Goal: Transaction & Acquisition: Purchase product/service

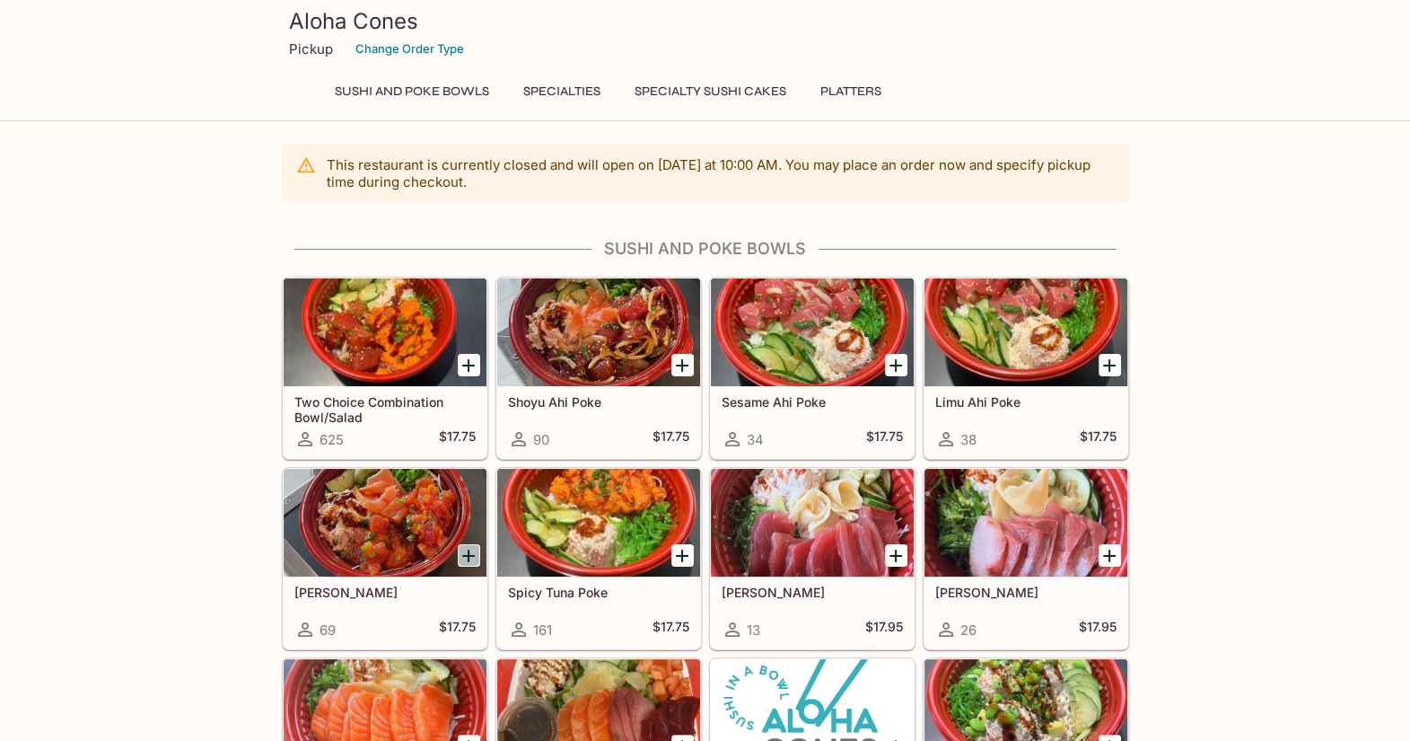
click at [466, 556] on icon "Add Wasabi Masago Ahi Poke" at bounding box center [469, 556] width 22 height 22
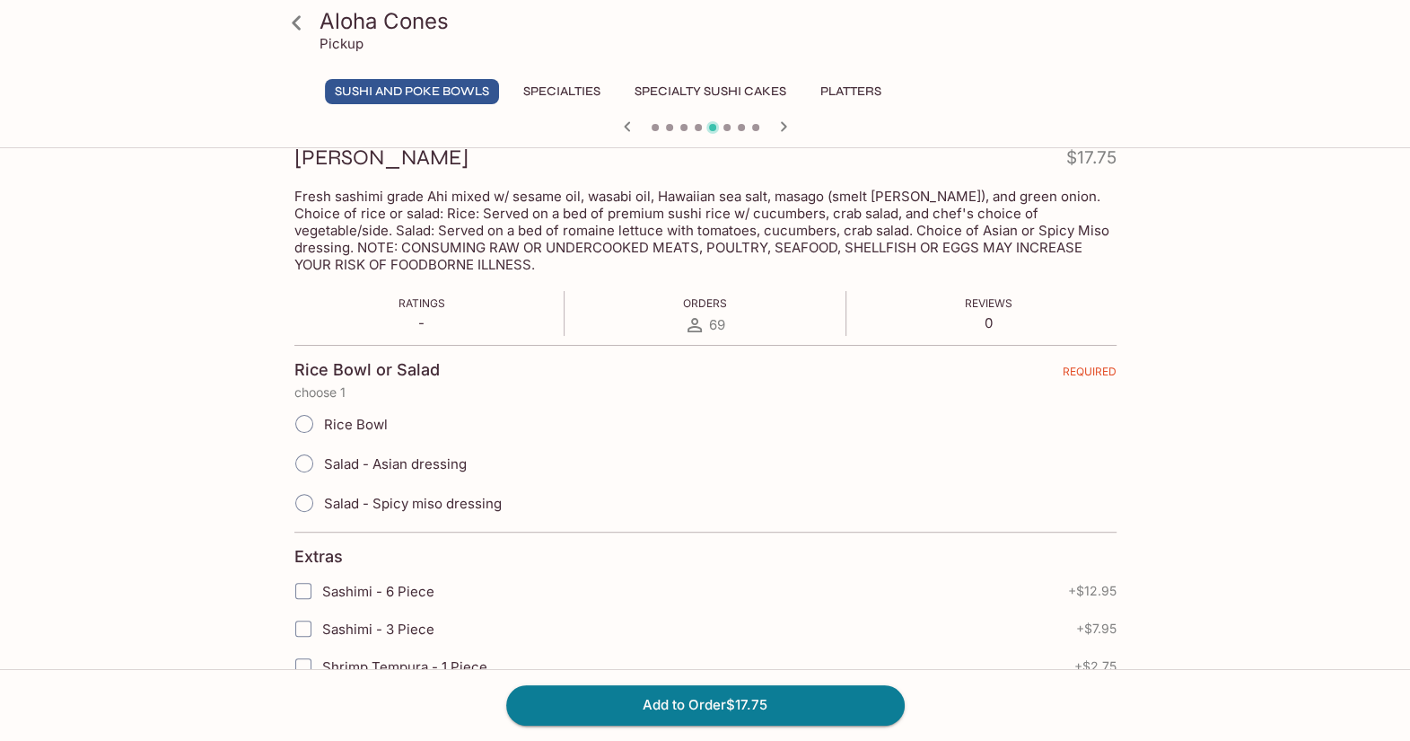
scroll to position [269, 0]
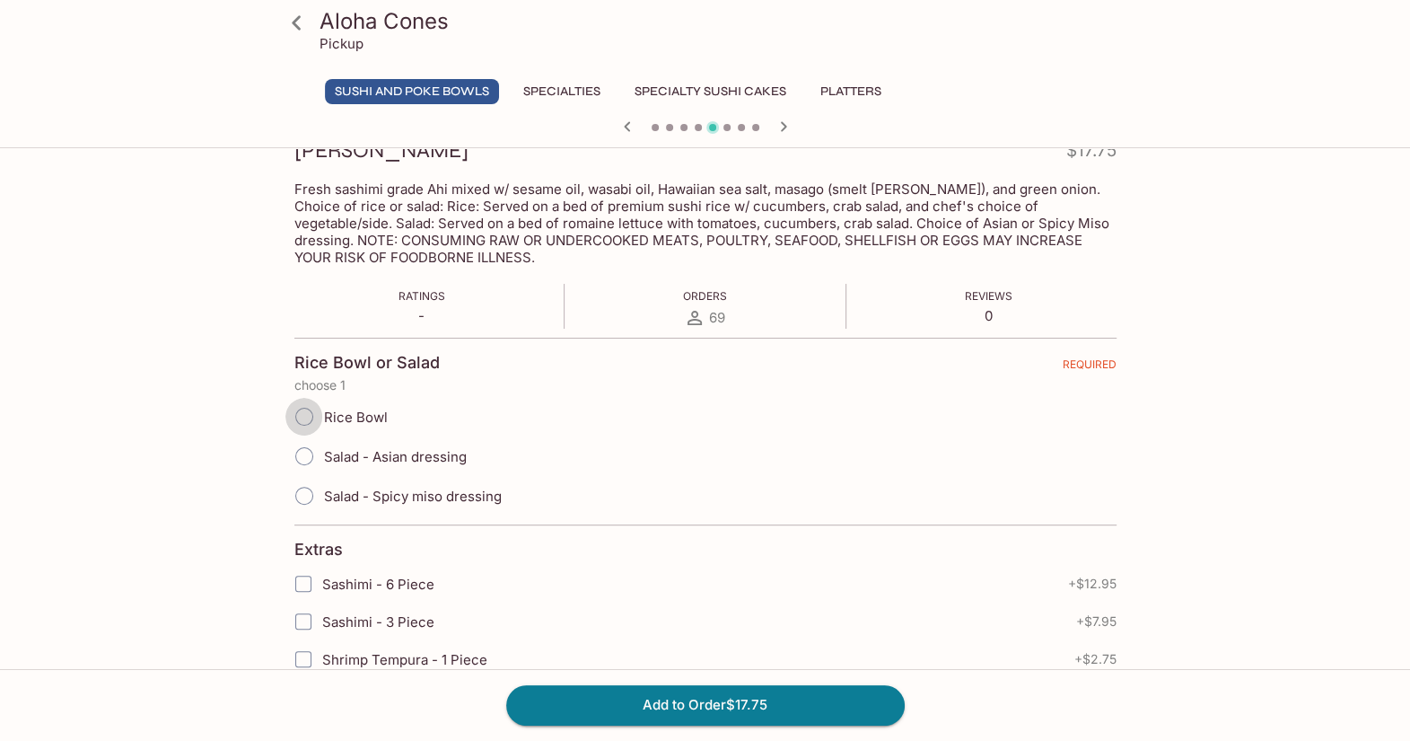
click at [303, 417] on input "Rice Bowl" at bounding box center [304, 417] width 38 height 38
radio input "true"
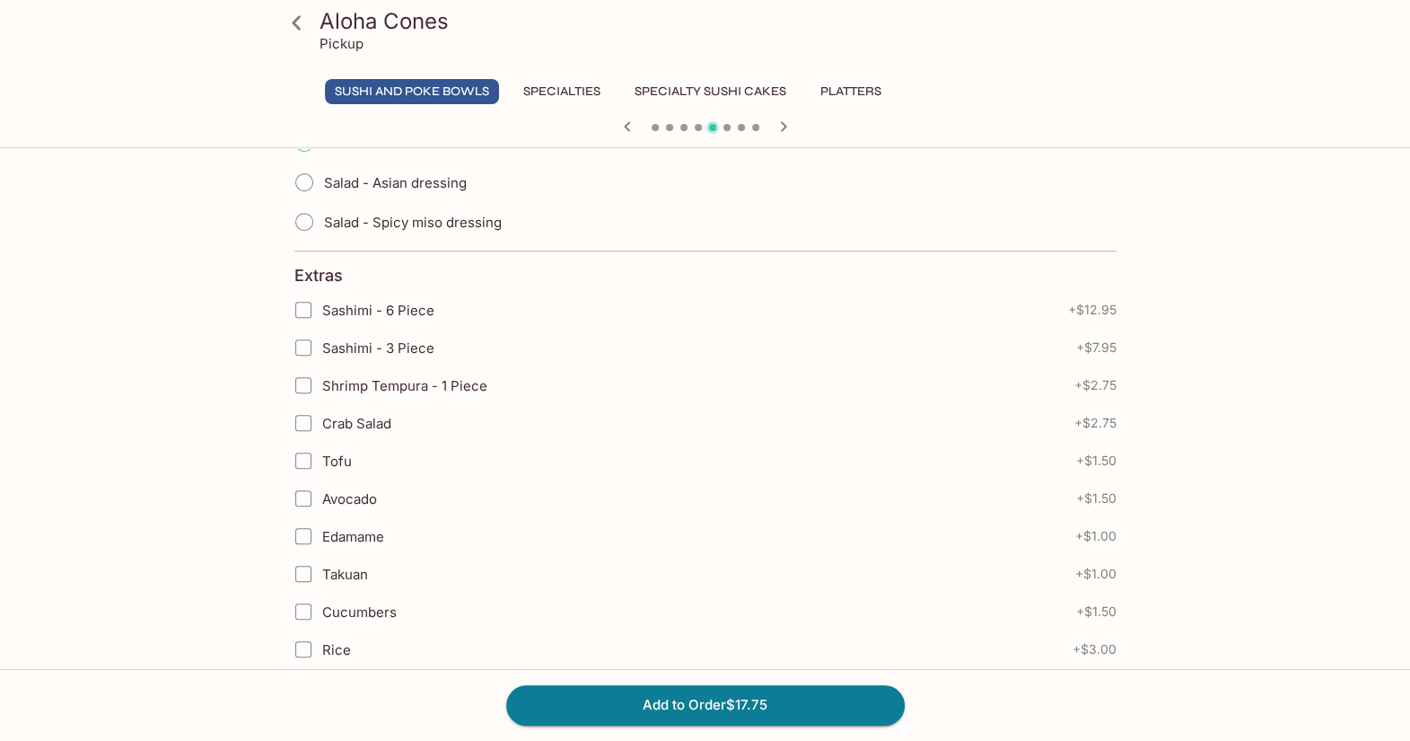
scroll to position [619, 0]
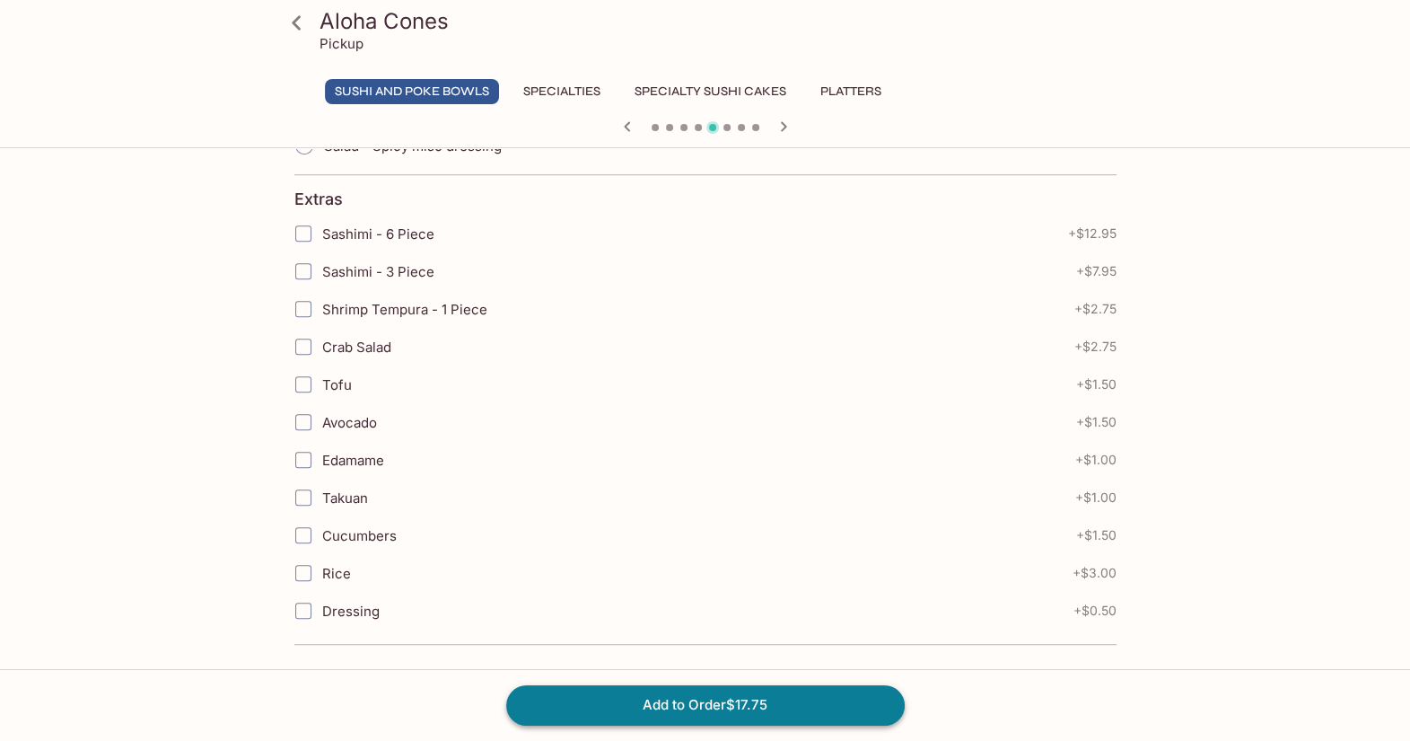
click at [696, 695] on button "Add to Order $17.75" at bounding box center [705, 704] width 399 height 39
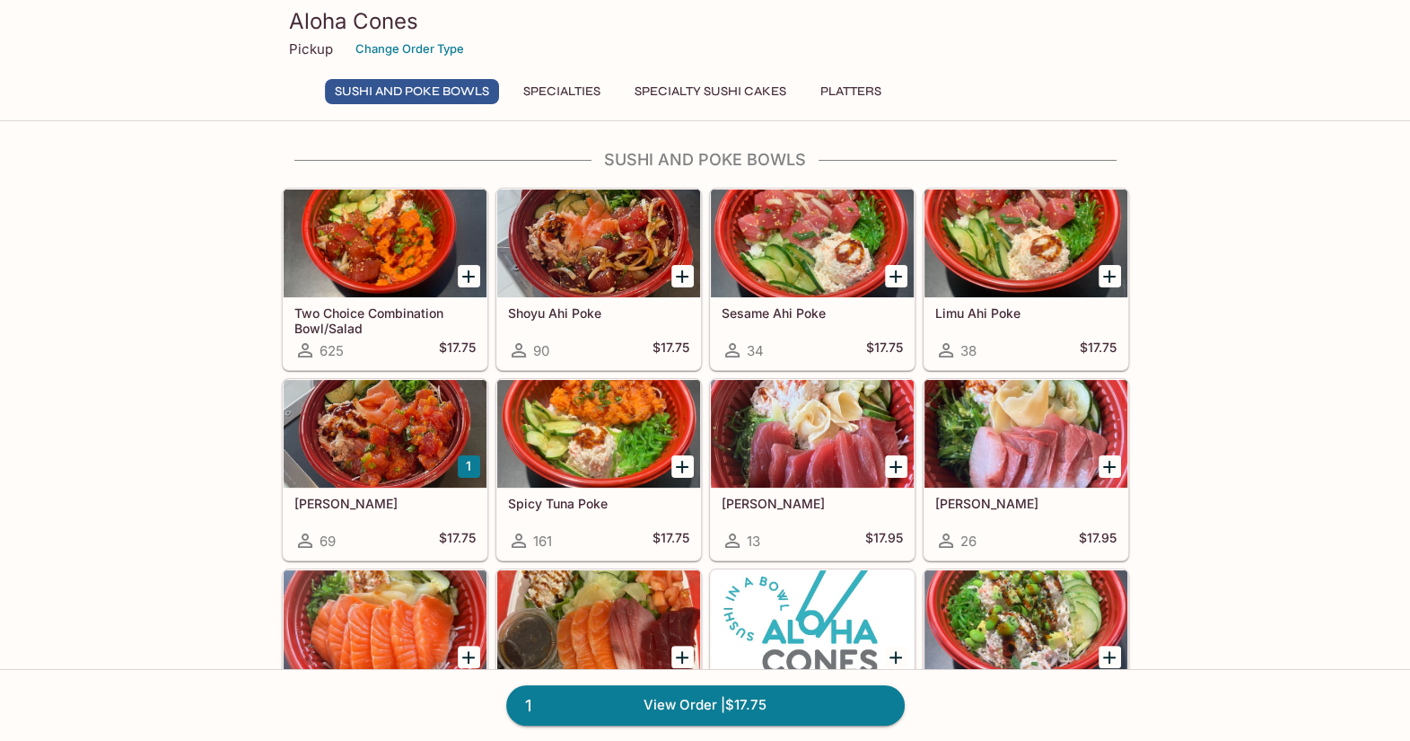
scroll to position [180, 0]
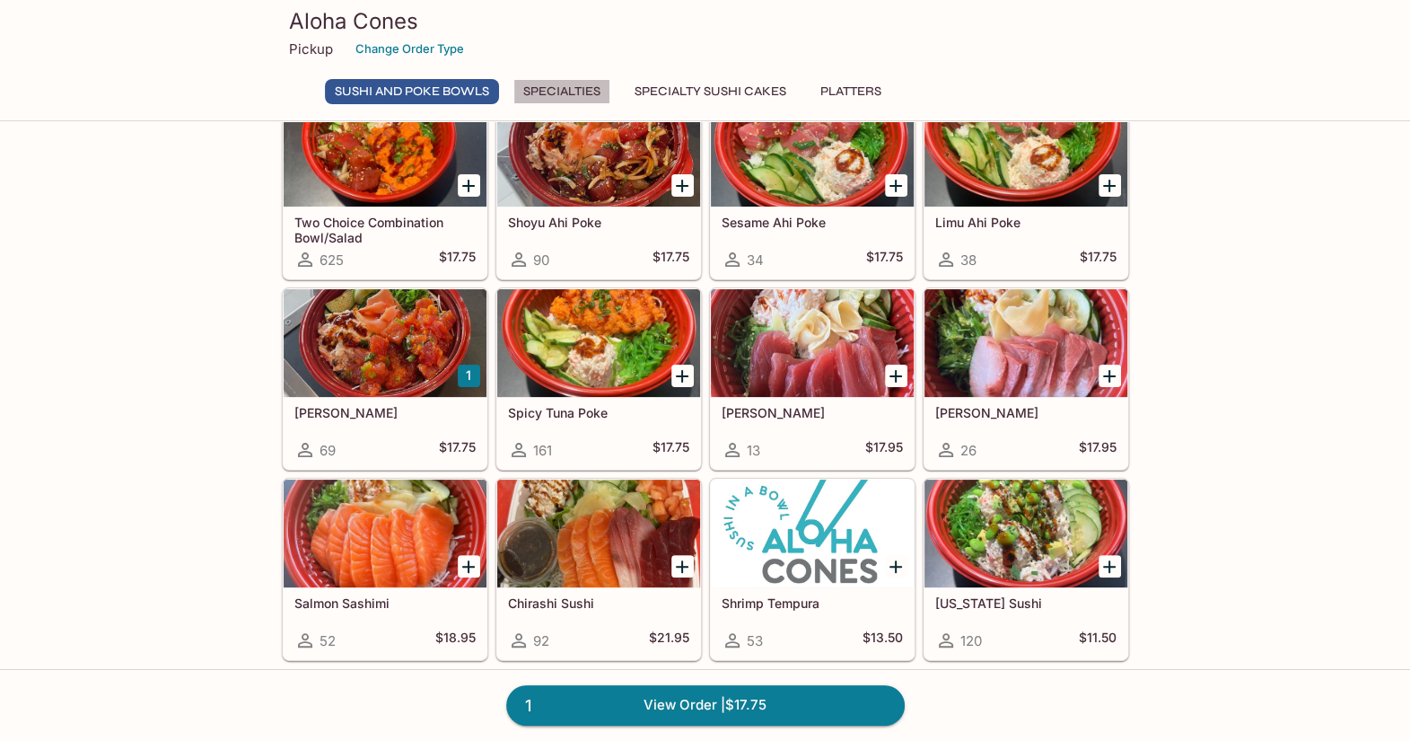
click at [582, 93] on button "Specialties" at bounding box center [561, 91] width 97 height 25
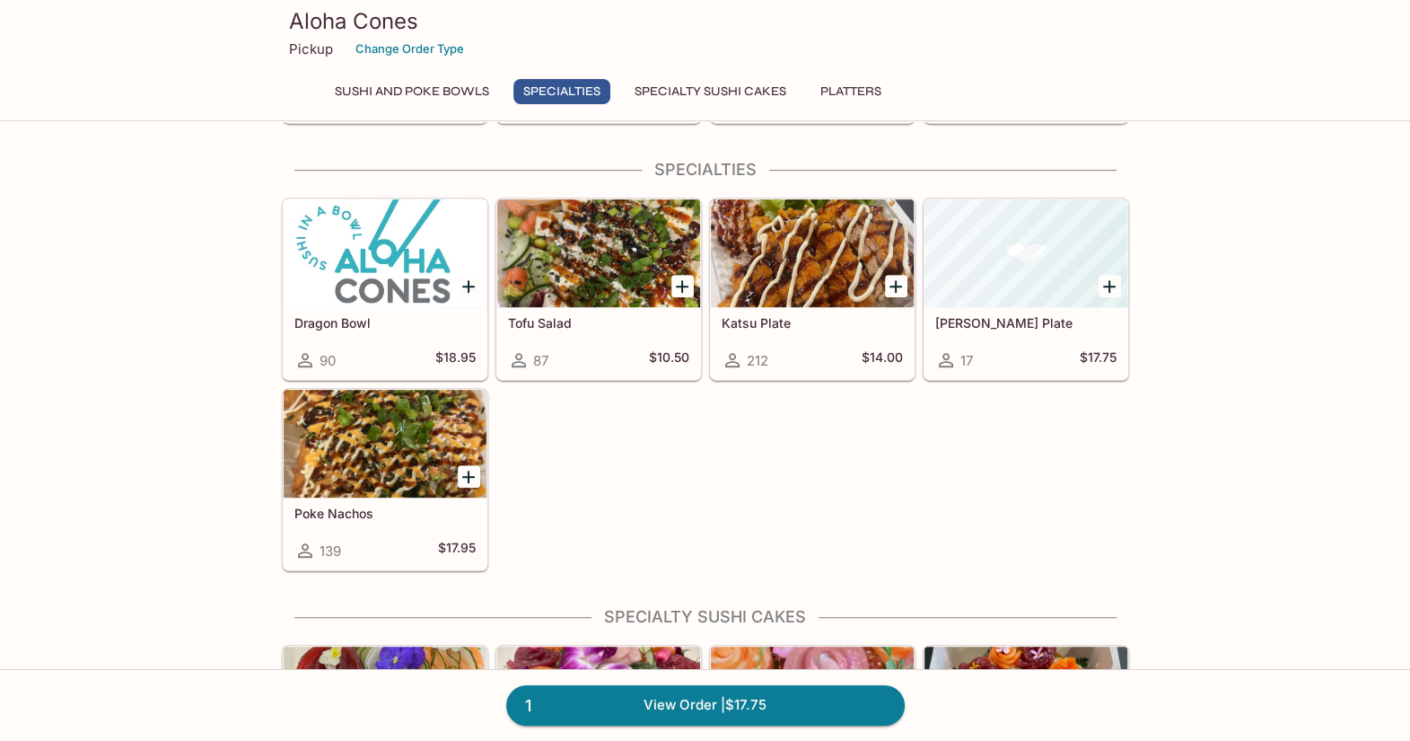
scroll to position [722, 0]
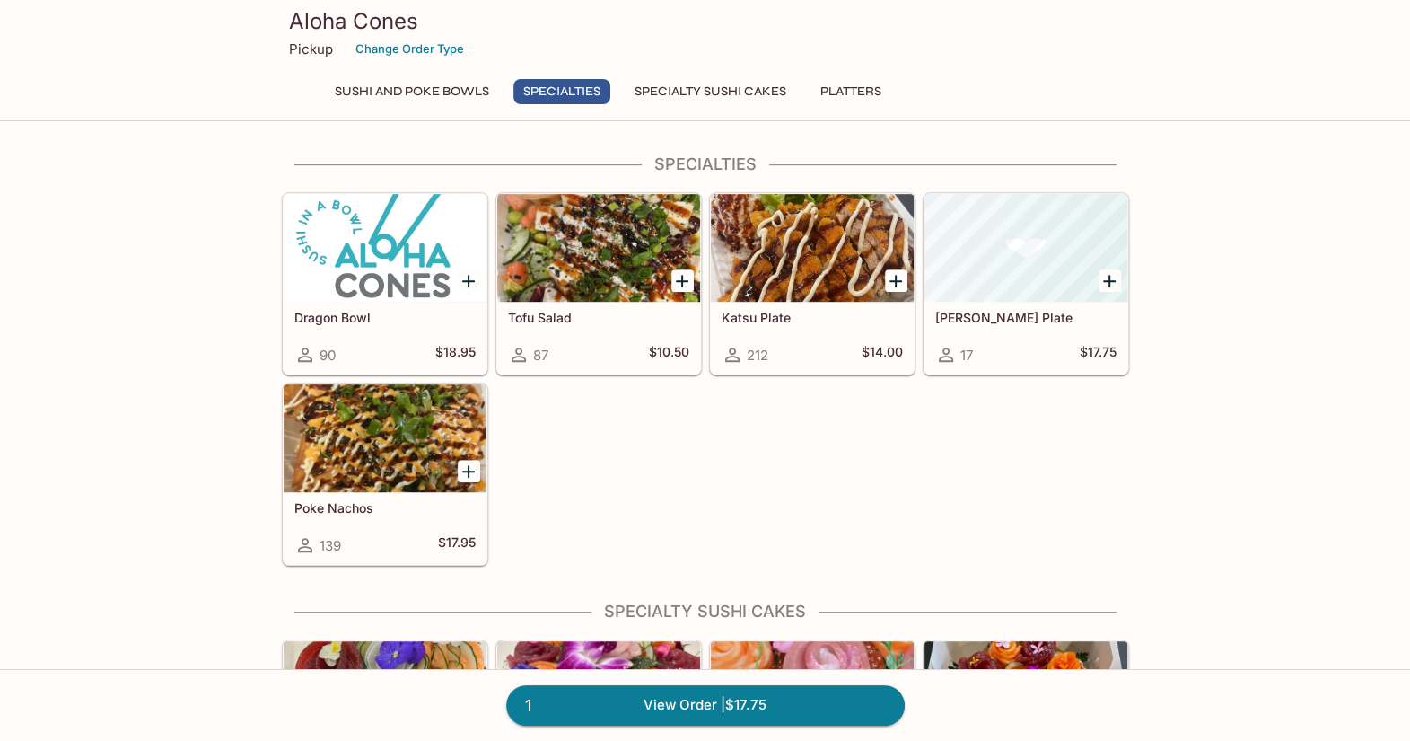
click at [420, 91] on button "Sushi and Poke Bowls" at bounding box center [412, 91] width 174 height 25
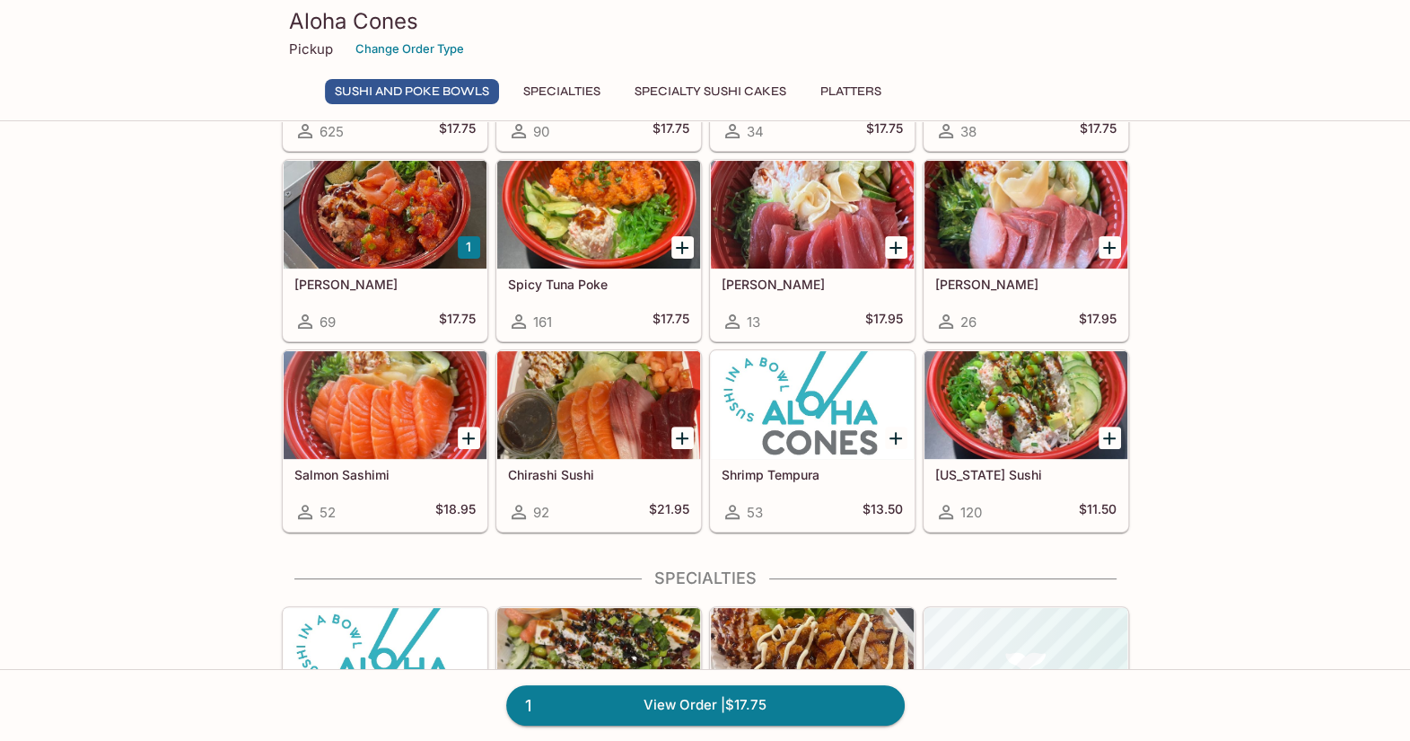
scroll to position [355, 0]
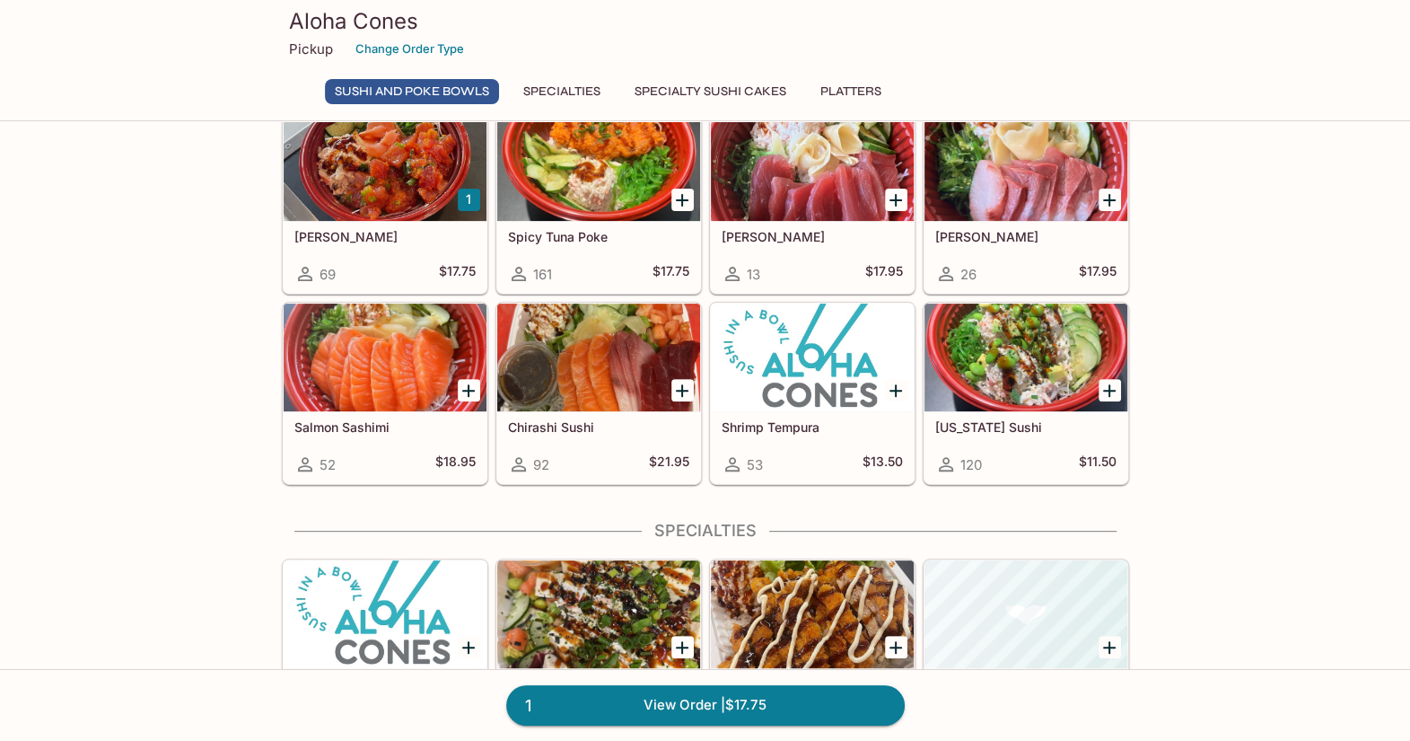
click at [766, 422] on h5 "Shrimp Tempura" at bounding box center [812, 426] width 181 height 15
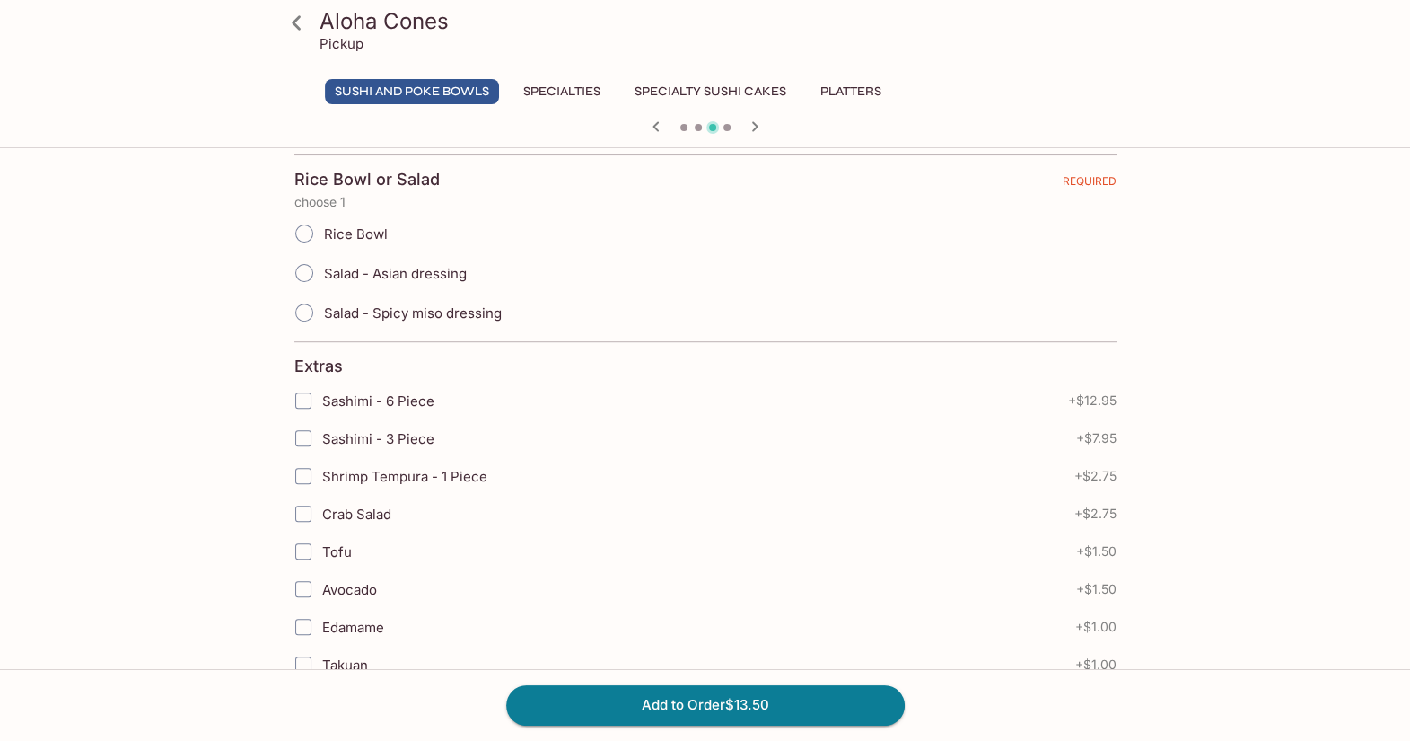
scroll to position [449, 0]
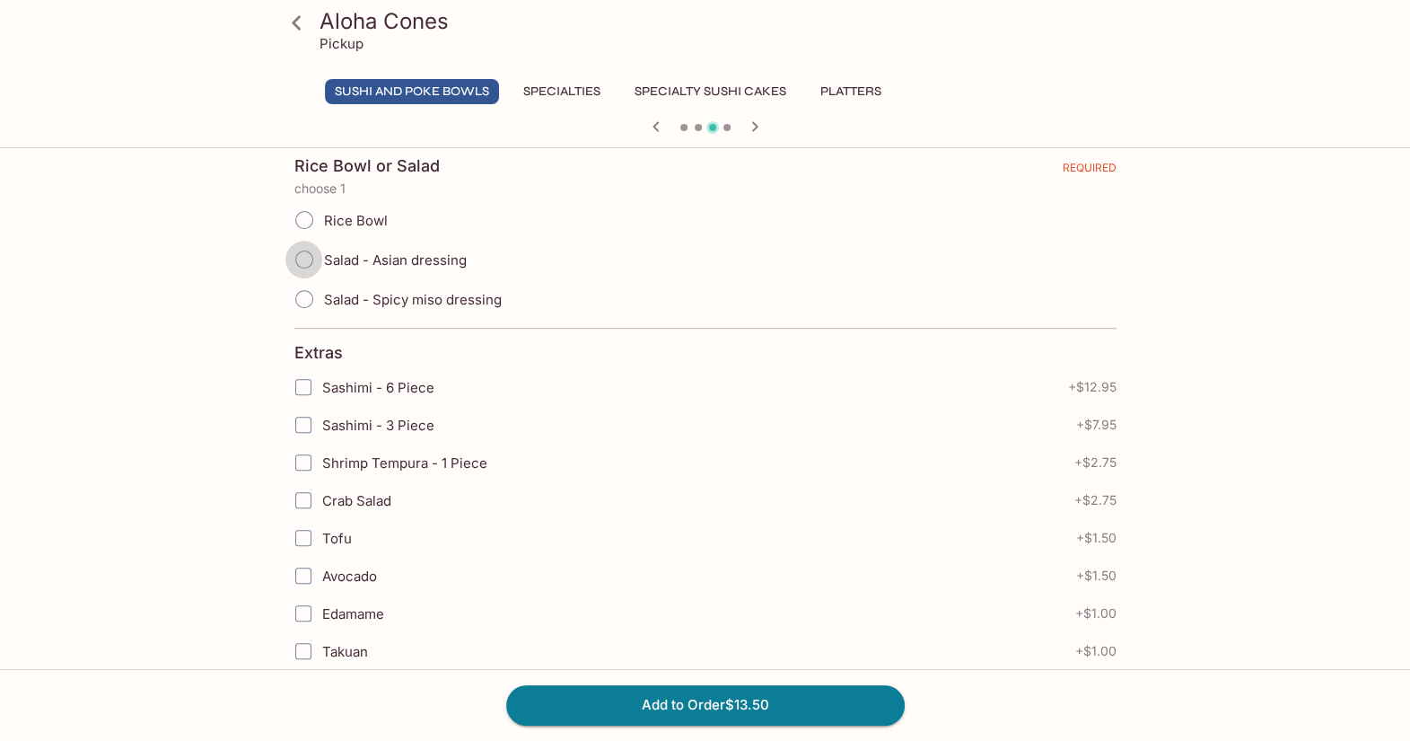
click at [302, 276] on input "Salad - Asian dressing" at bounding box center [304, 260] width 38 height 38
radio input "true"
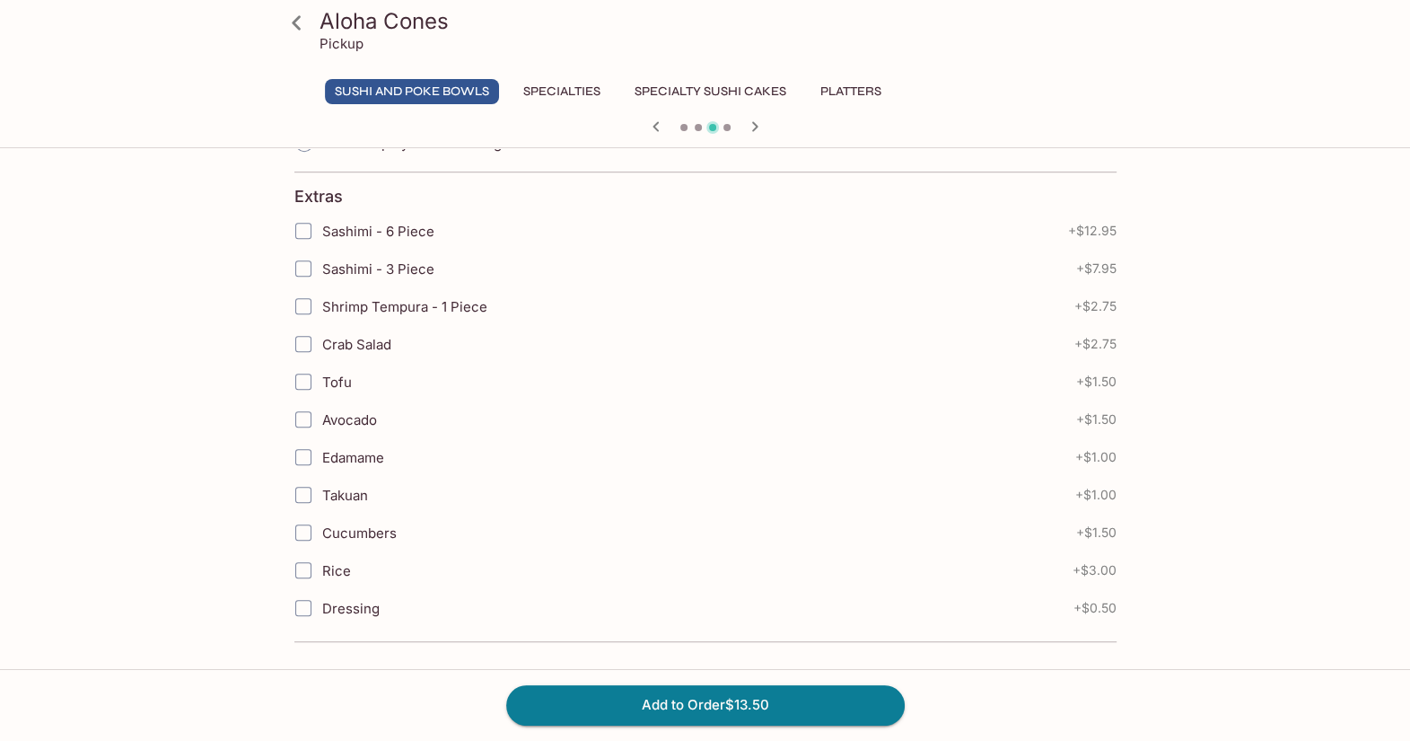
scroll to position [619, 0]
click at [299, 609] on input "Dressing" at bounding box center [303, 608] width 36 height 36
checkbox input "true"
click at [301, 345] on input "Crab Salad" at bounding box center [303, 344] width 36 height 36
checkbox input "true"
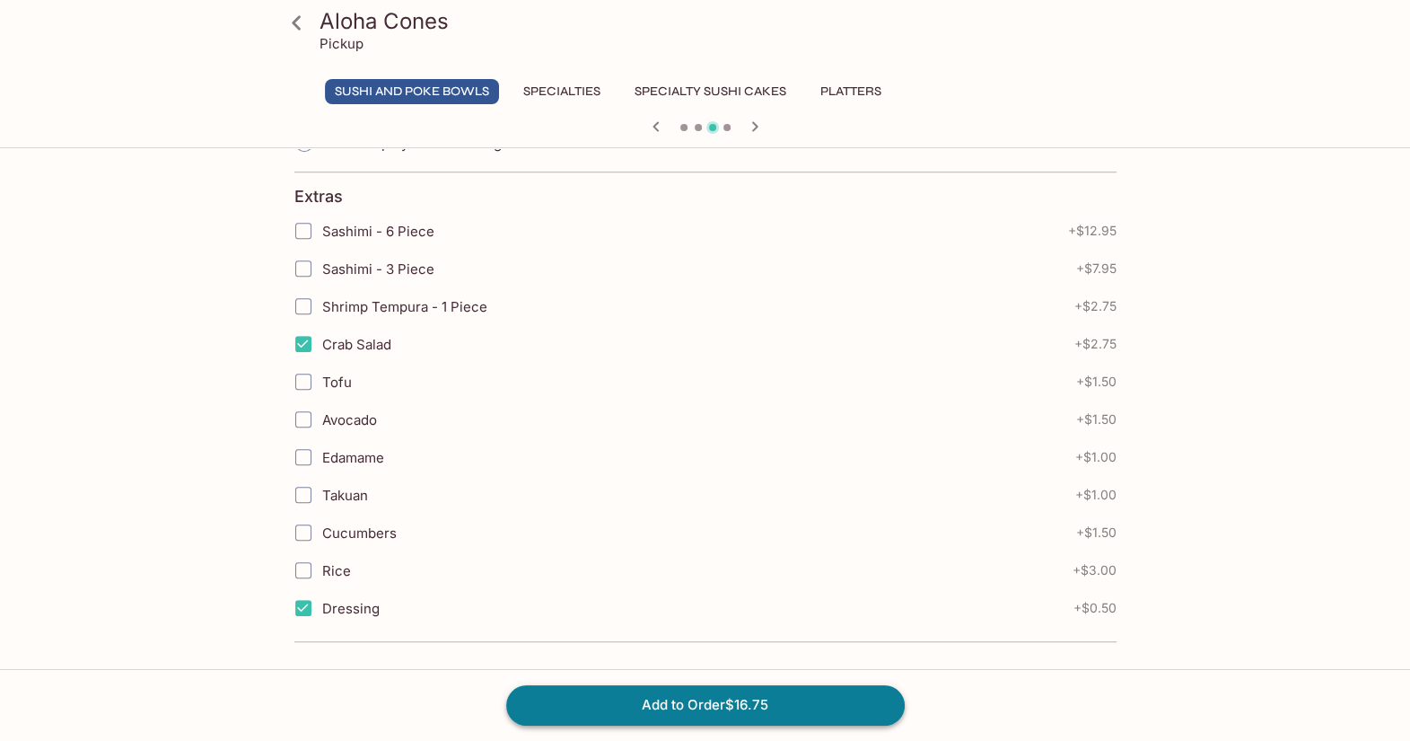
click at [719, 703] on button "Add to Order $16.75" at bounding box center [705, 704] width 399 height 39
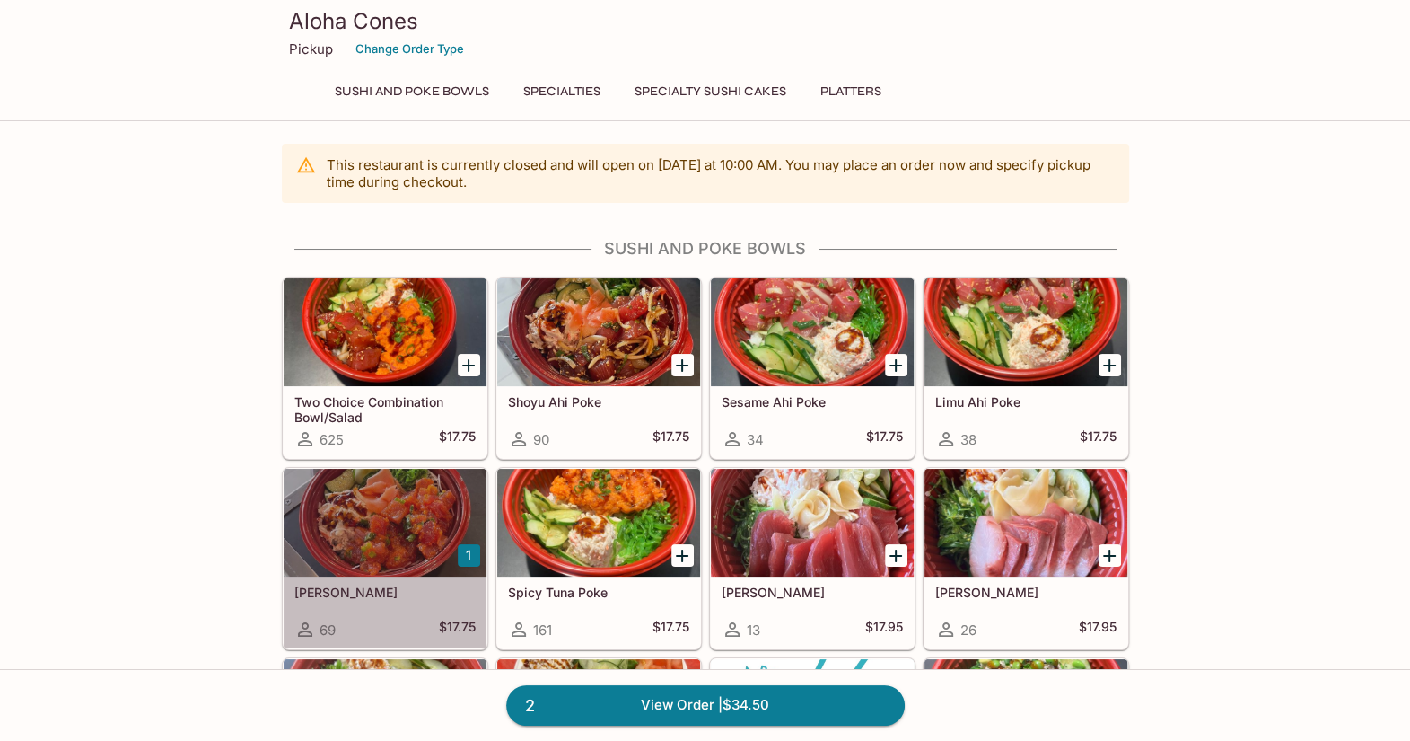
click at [381, 522] on div at bounding box center [385, 523] width 203 height 108
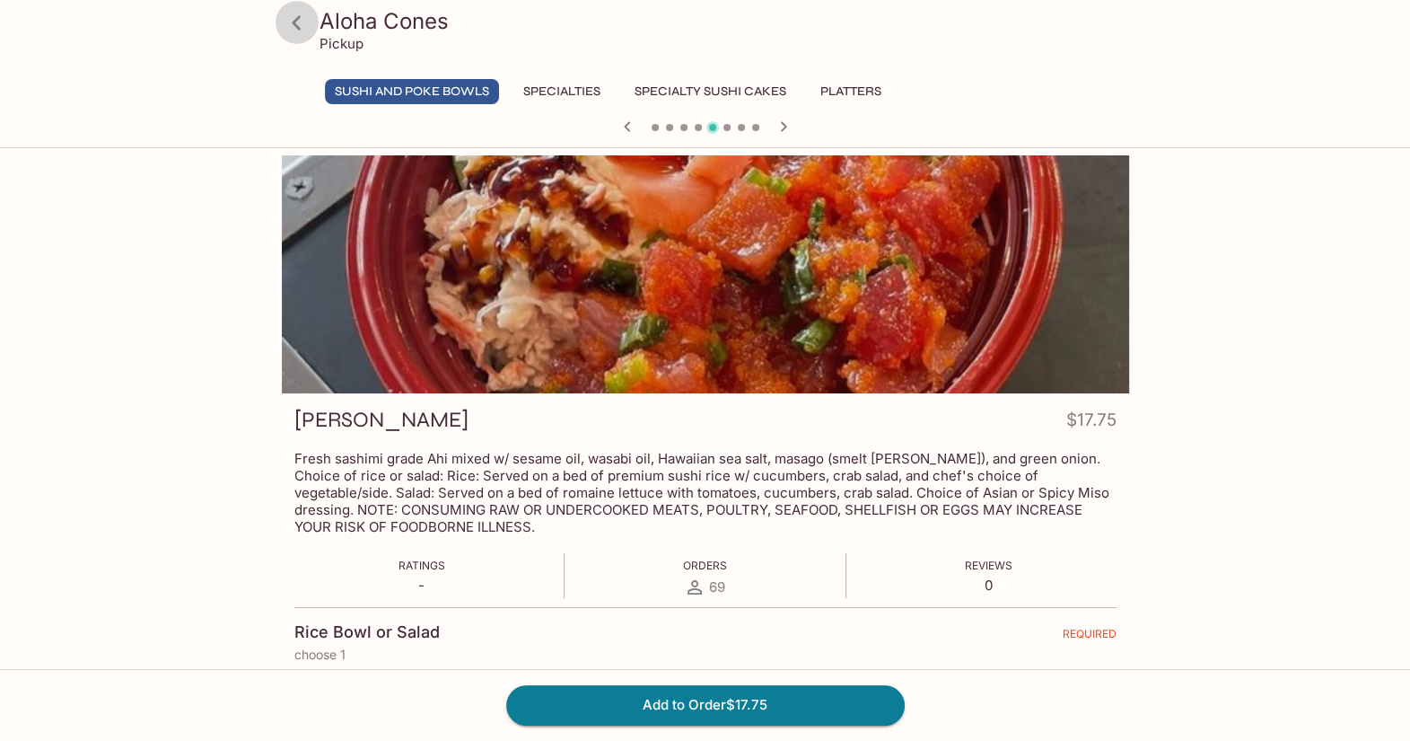
click at [291, 20] on icon at bounding box center [296, 22] width 31 height 31
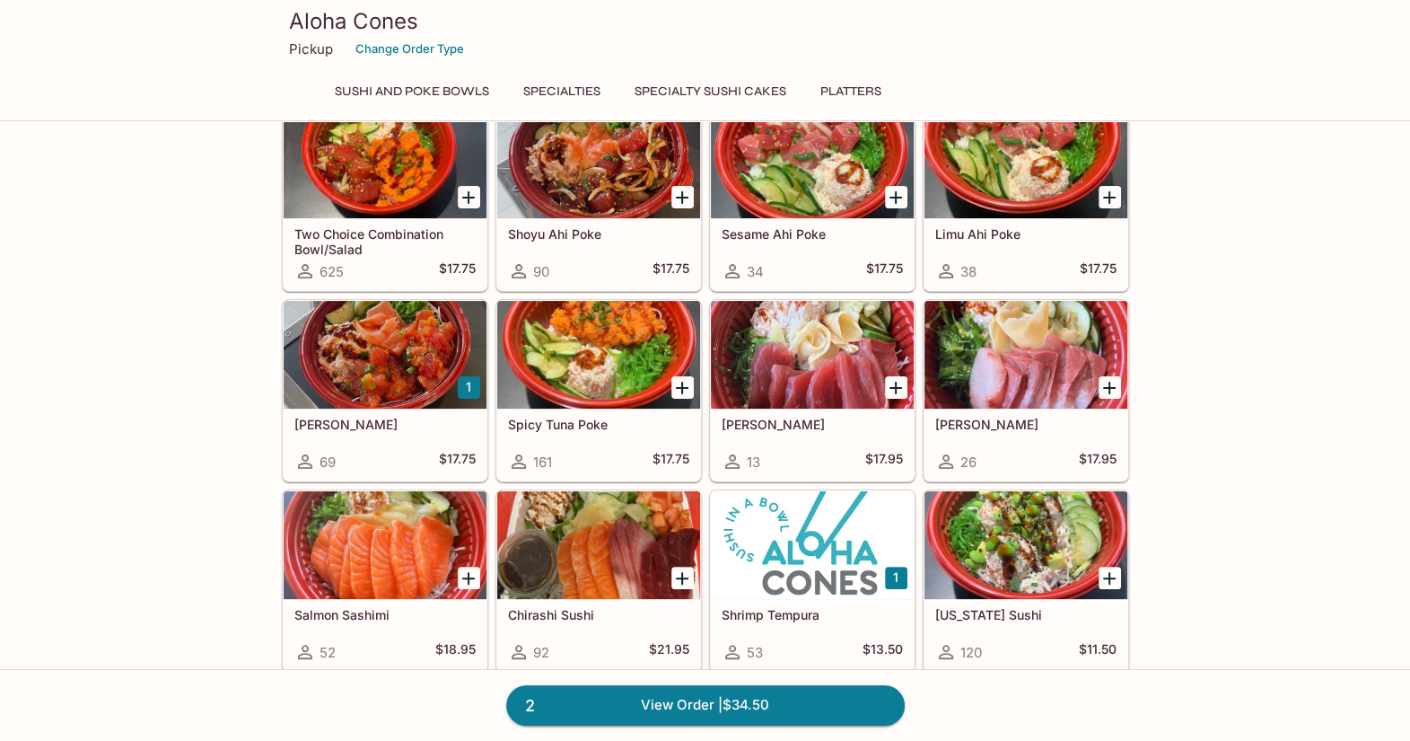
scroll to position [539, 0]
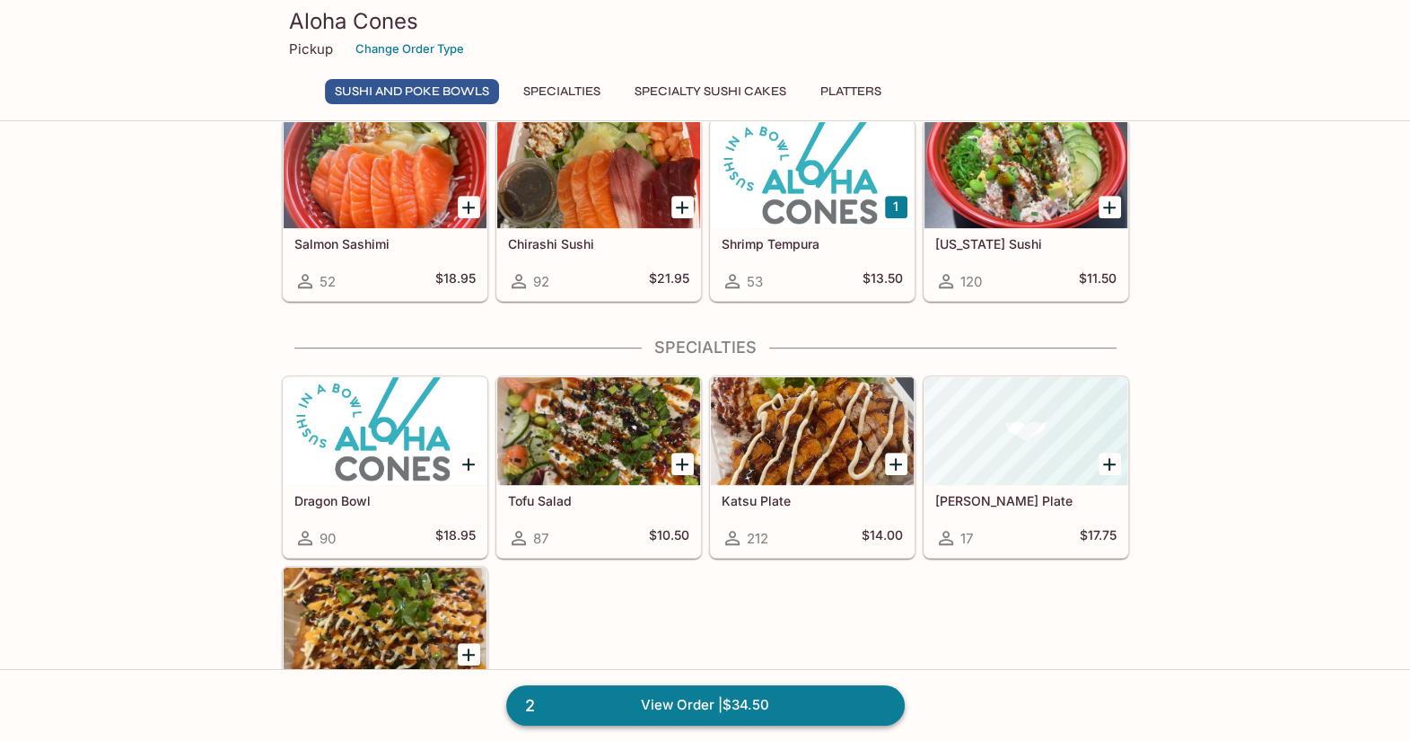
click at [712, 698] on link "2 View Order | $34.50" at bounding box center [705, 704] width 399 height 39
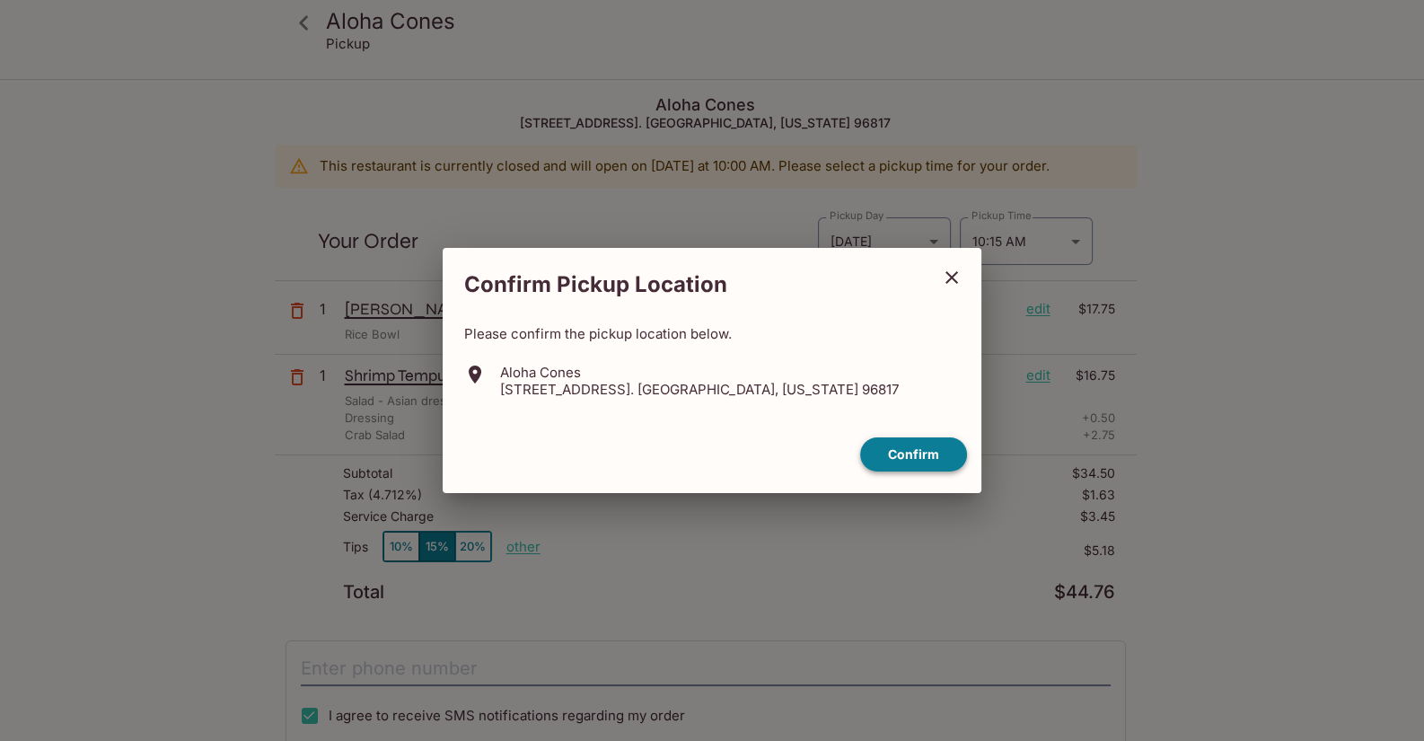
click at [891, 445] on button "Confirm" at bounding box center [913, 454] width 107 height 35
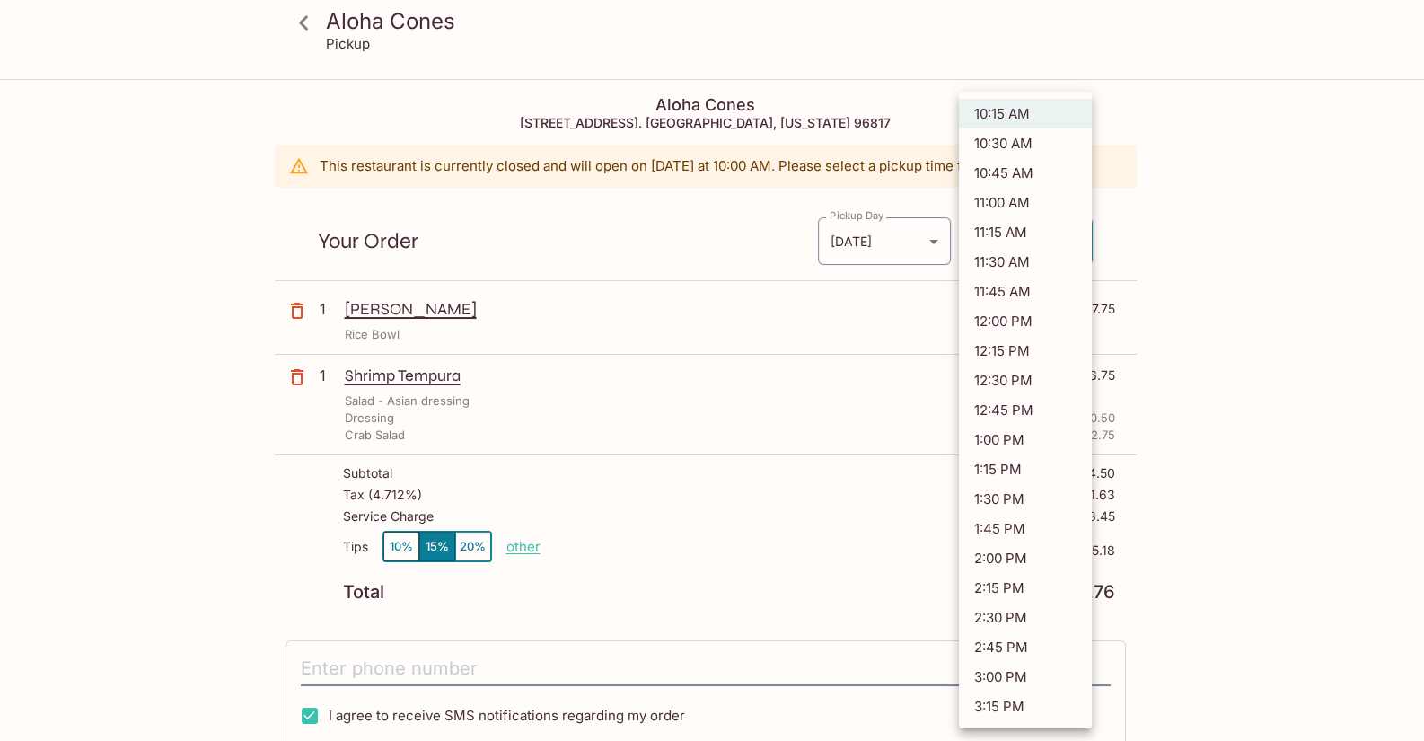
click at [1068, 241] on body "Aloha Cones Pickup Aloha Cones [STREET_ADDRESS]. [GEOGRAPHIC_DATA], [US_STATE][…" at bounding box center [712, 451] width 1424 height 741
click at [1020, 176] on li "10:45 AM" at bounding box center [1025, 173] width 133 height 30
type input "[DATE]T20:45:00.000000Z"
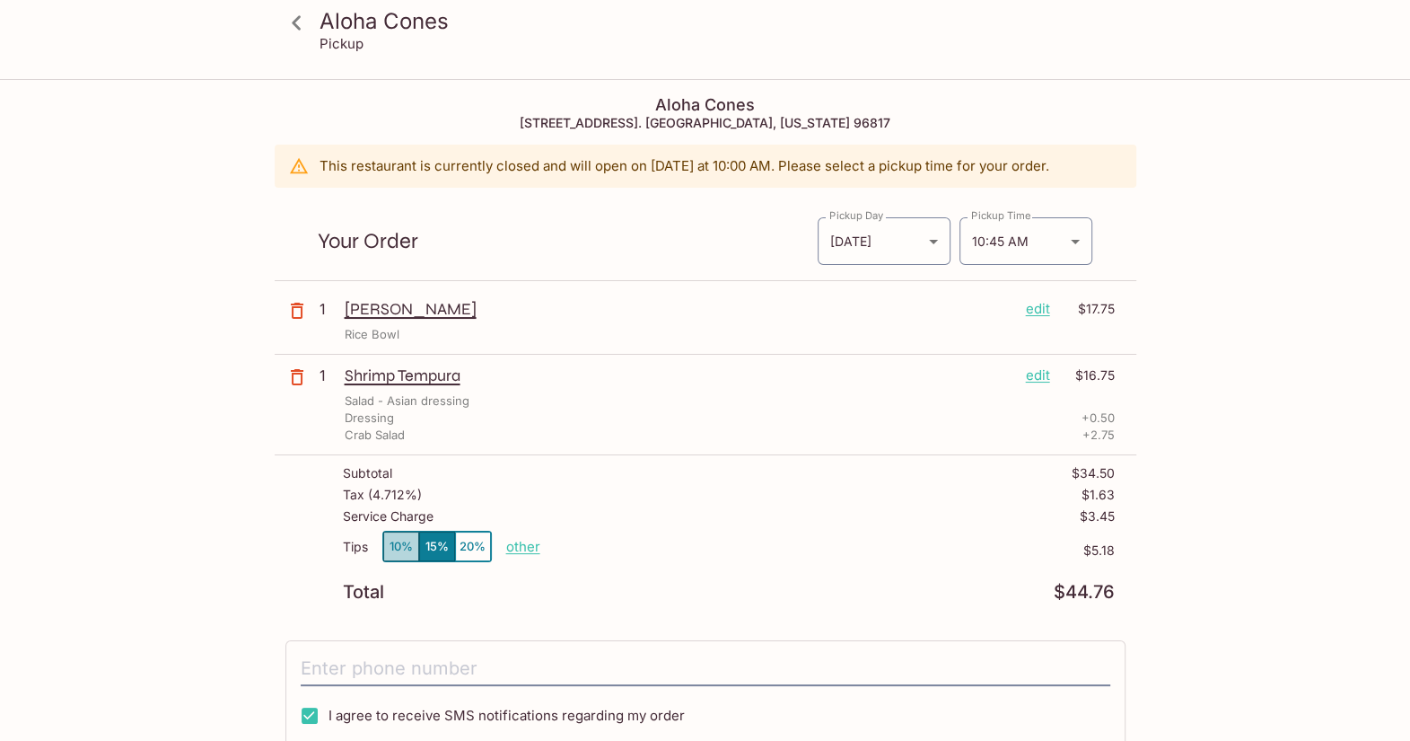
click at [392, 544] on button "10%" at bounding box center [401, 546] width 36 height 30
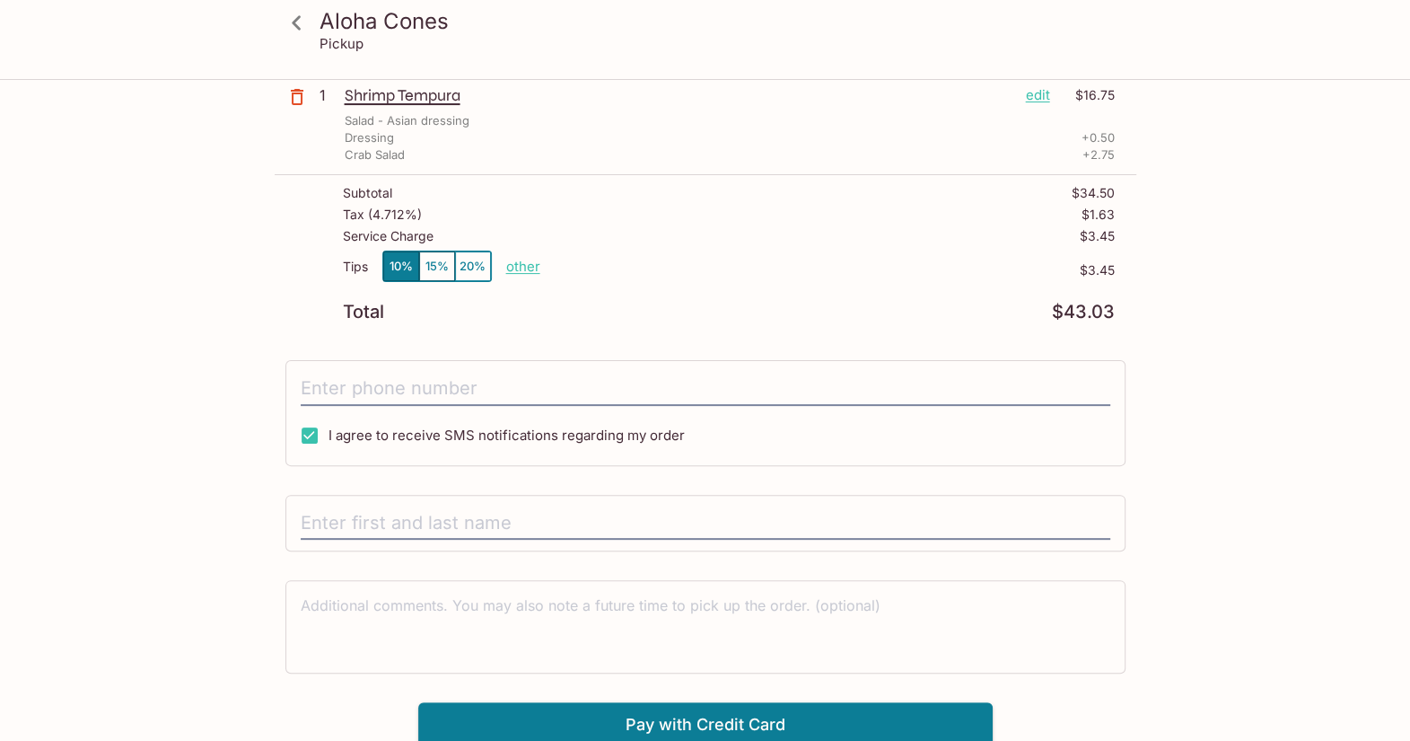
scroll to position [284, 0]
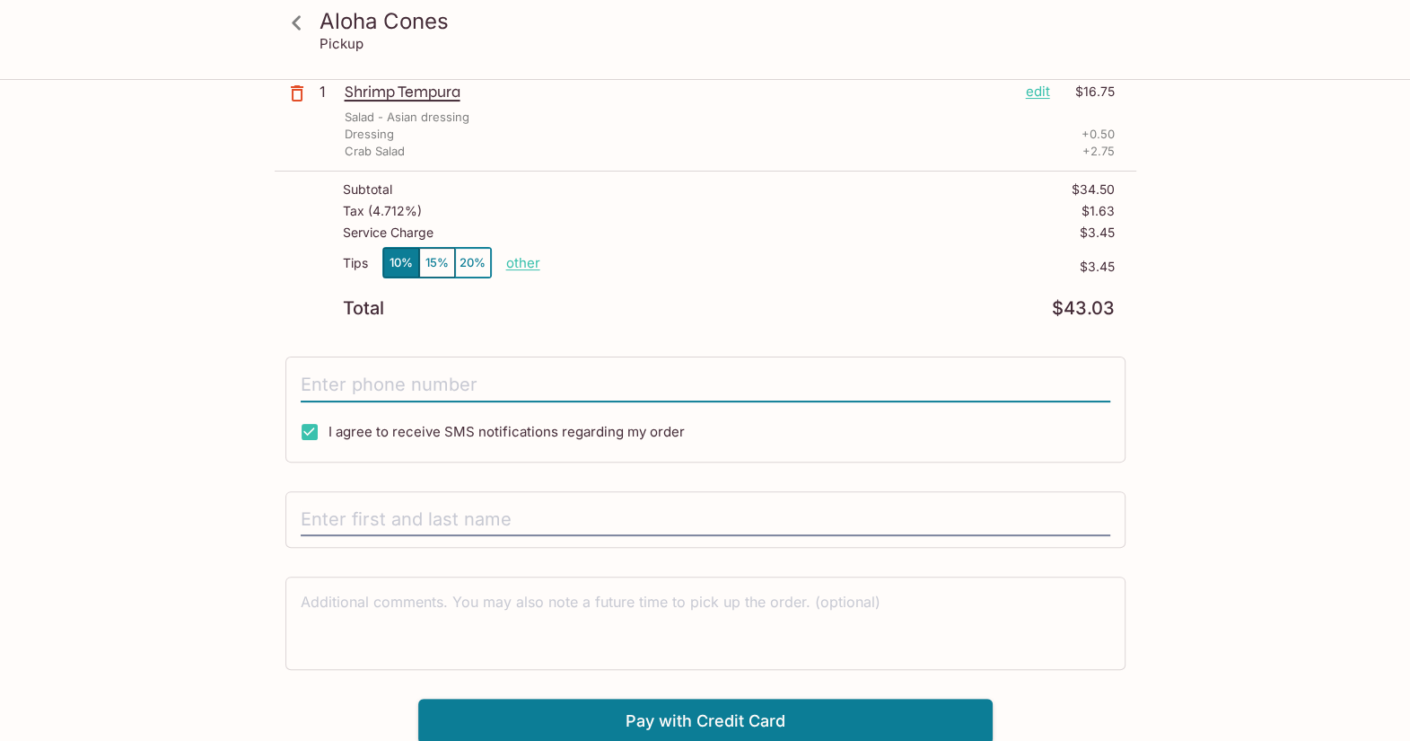
click at [425, 377] on input "tel" at bounding box center [706, 385] width 810 height 34
type input "[PHONE_NUMBER]"
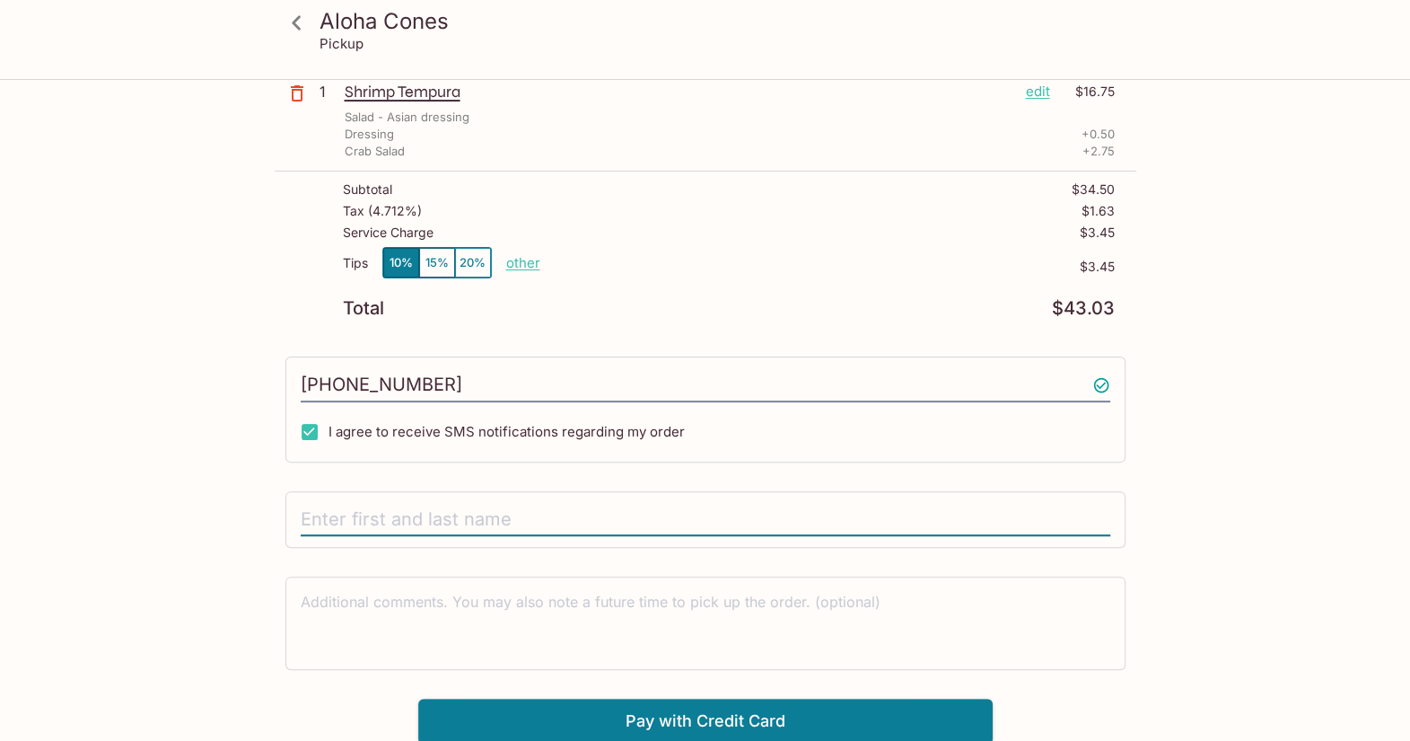
click at [374, 509] on input "text" at bounding box center [706, 520] width 810 height 34
type input "[PERSON_NAME]"
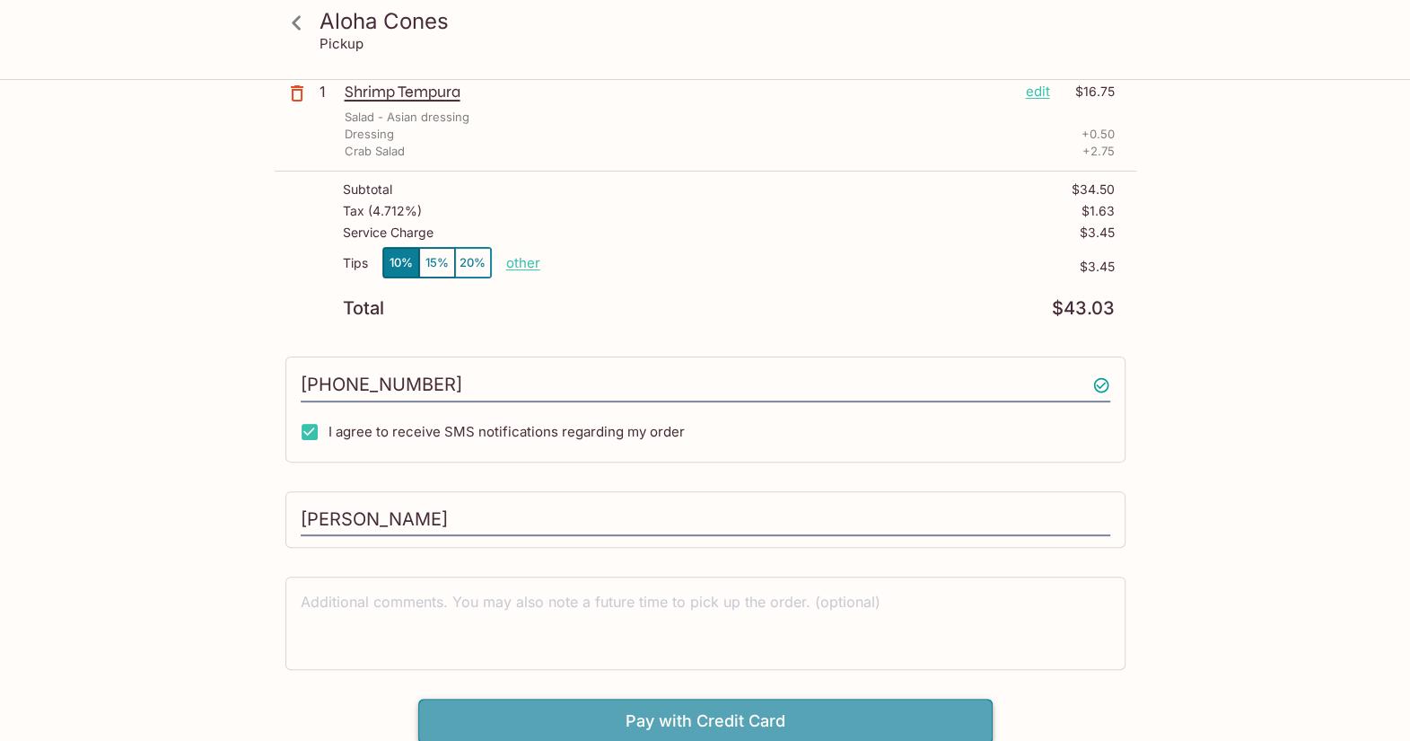
click at [654, 709] on button "Pay with Credit Card" at bounding box center [705, 720] width 575 height 45
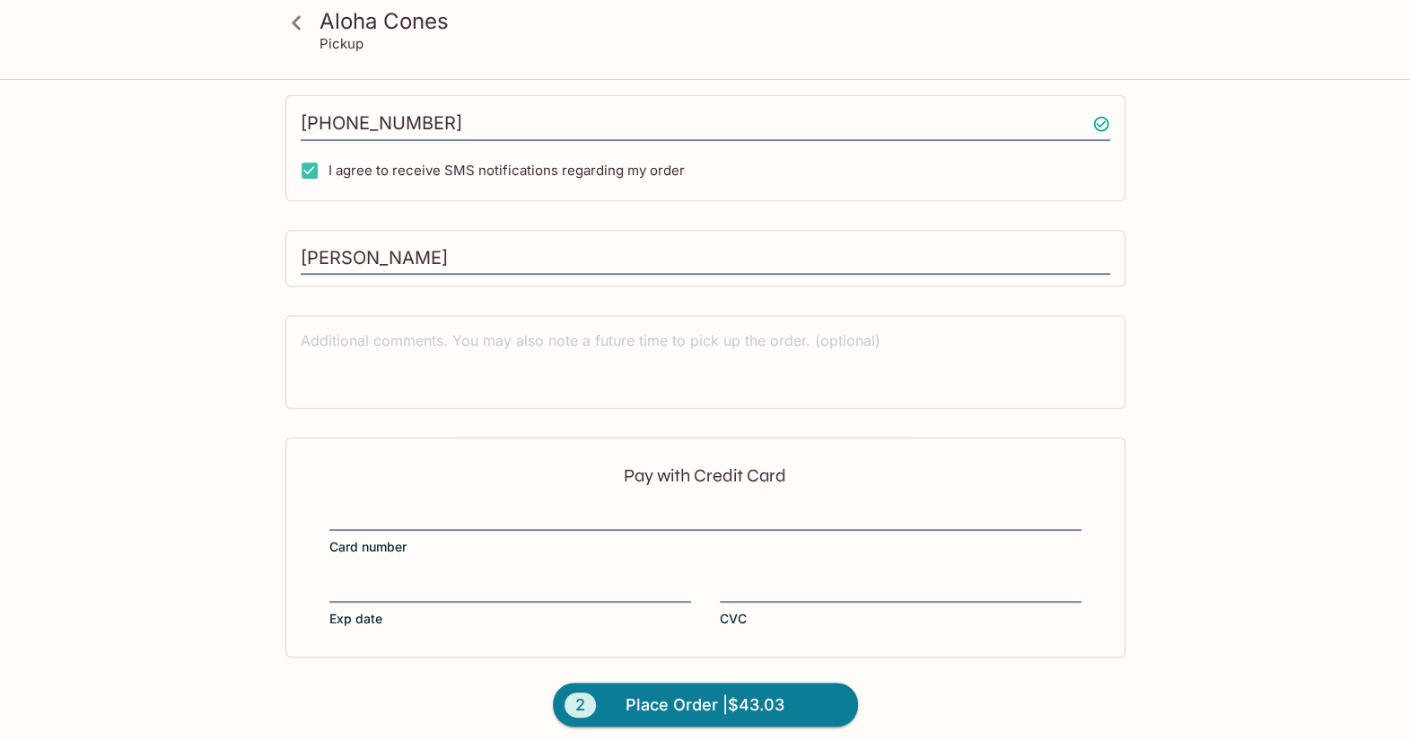
scroll to position [553, 0]
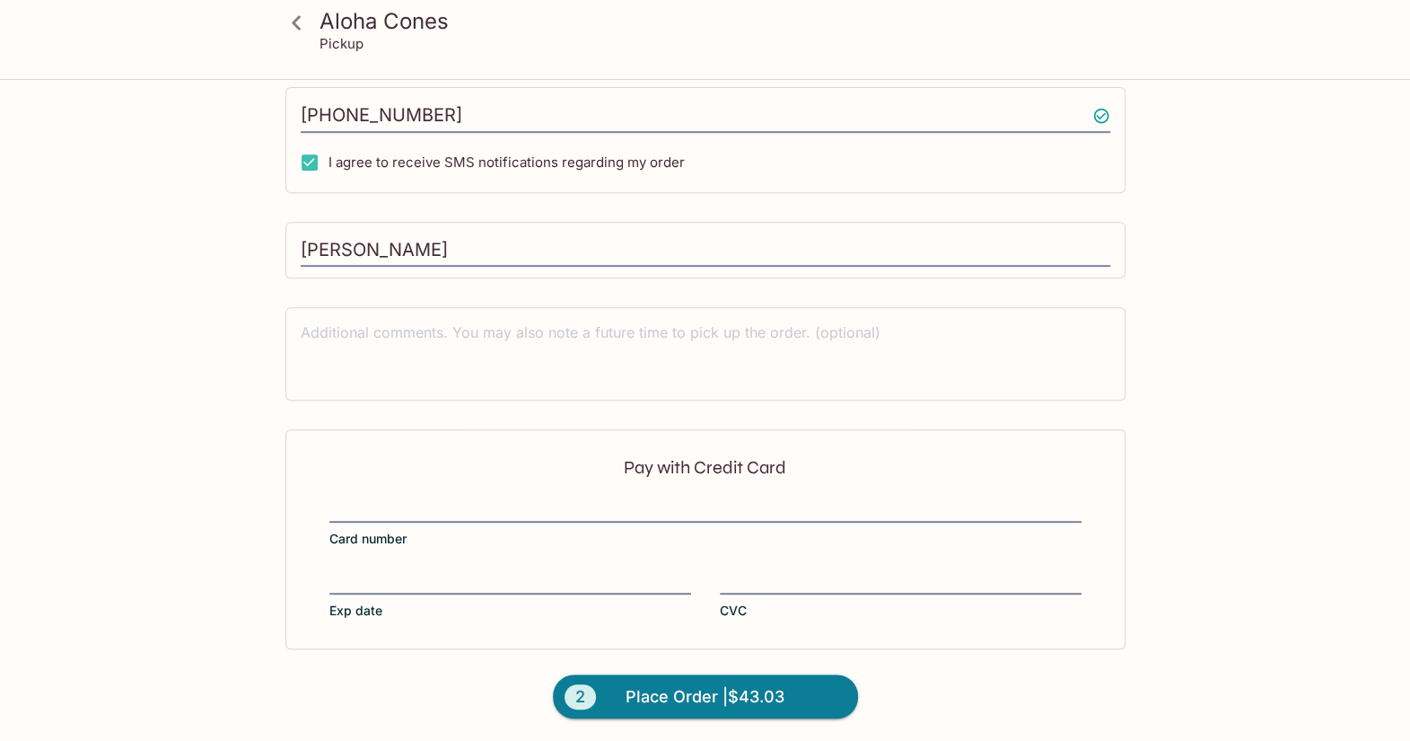
click at [426, 497] on div at bounding box center [705, 509] width 752 height 25
click at [426, 498] on input "Card number" at bounding box center [705, 498] width 752 height 1
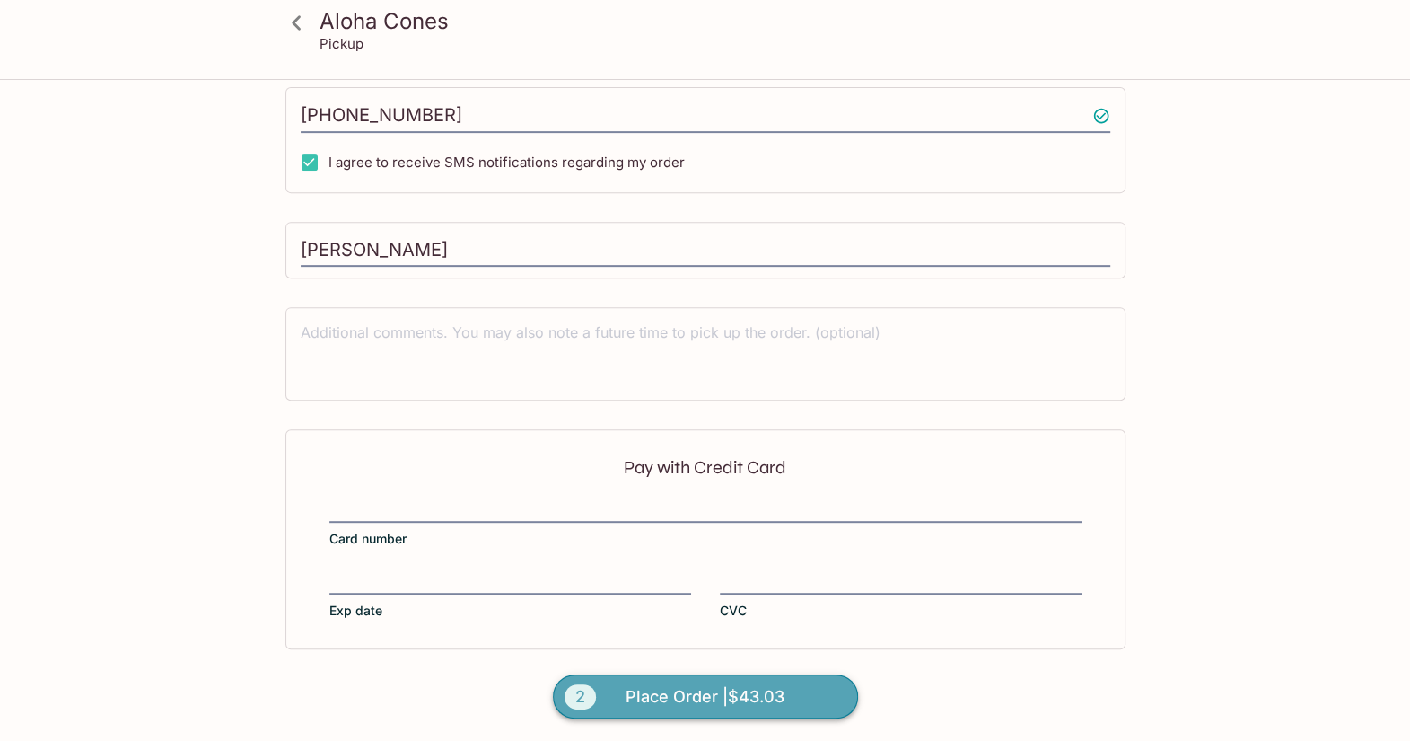
click at [644, 685] on span "Place Order | $43.03" at bounding box center [705, 696] width 159 height 29
